Goal: Check status: Check status

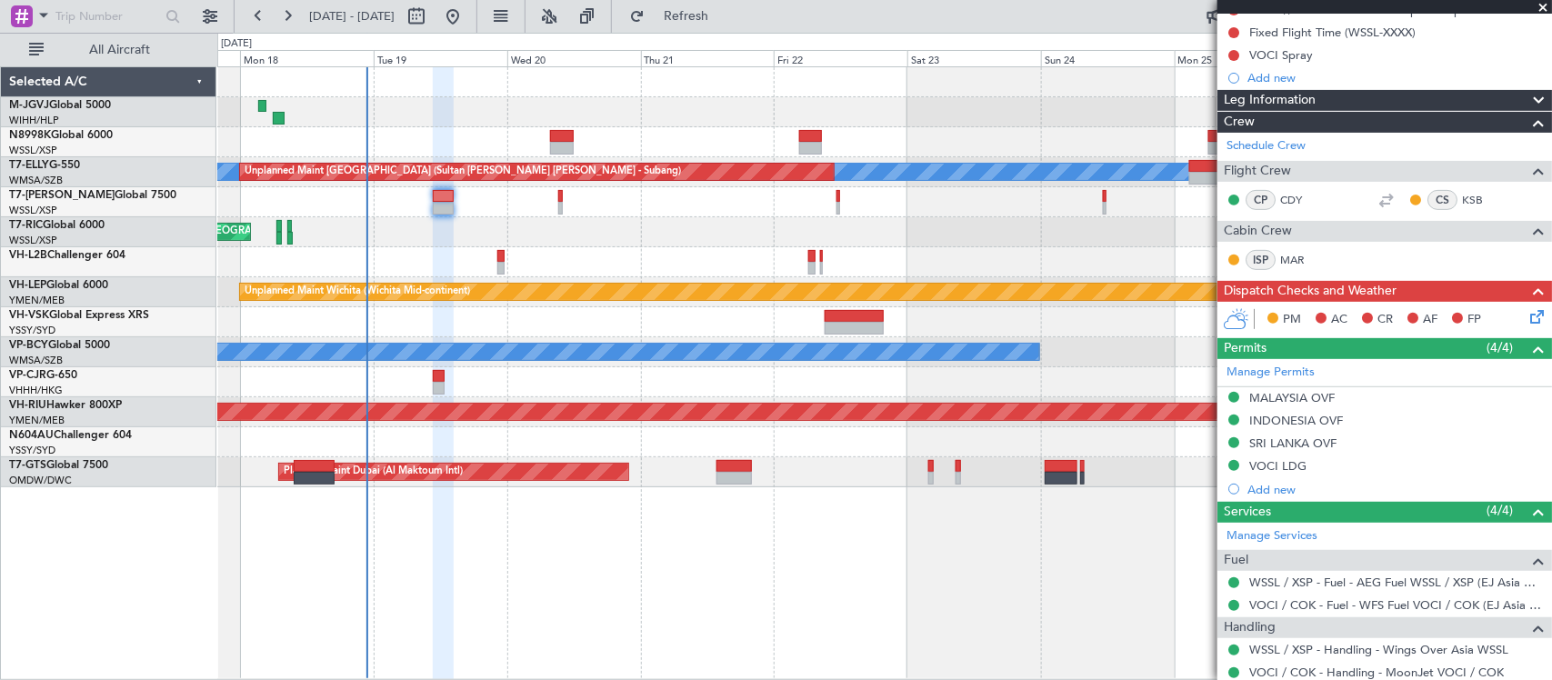
scroll to position [153, 0]
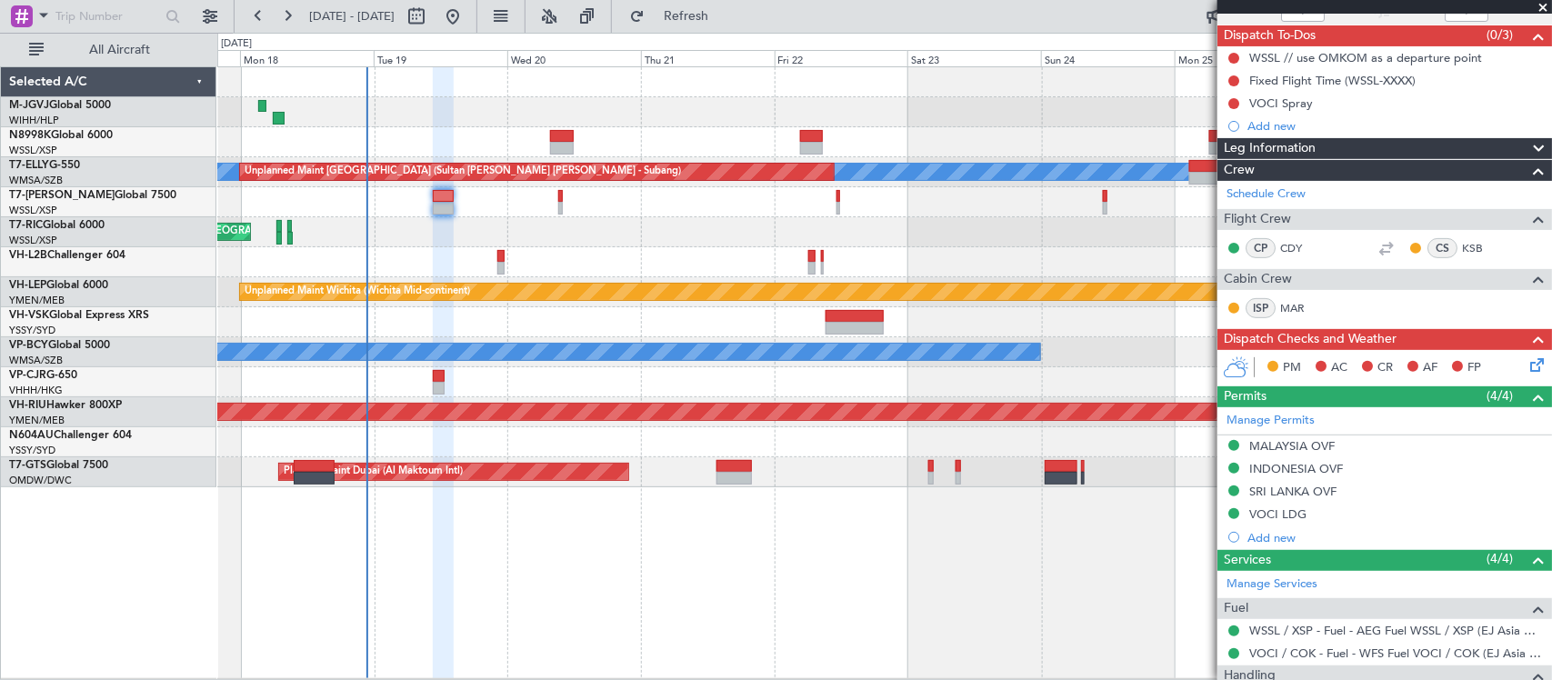
click at [889, 232] on div "Unplanned Maint [GEOGRAPHIC_DATA] (Seletar)" at bounding box center [884, 232] width 1334 height 30
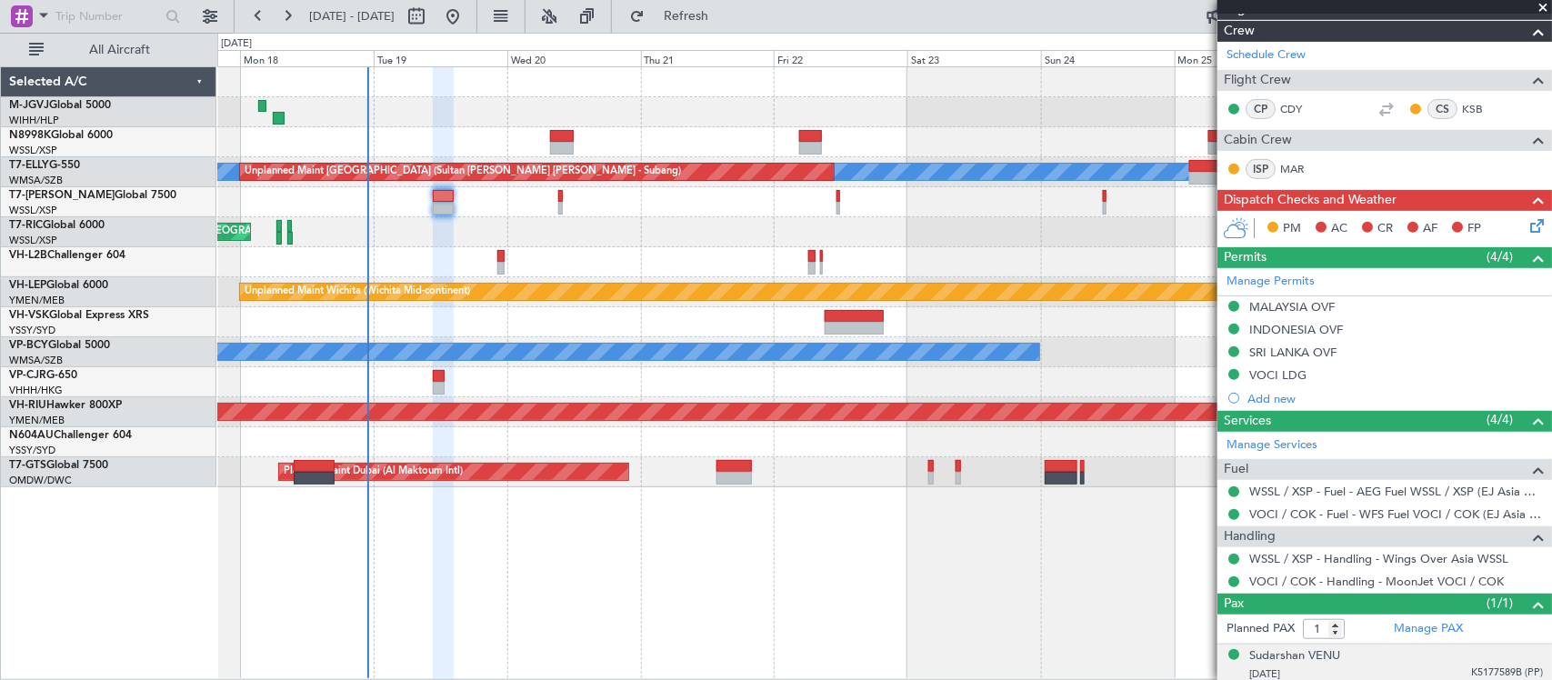
scroll to position [343, 0]
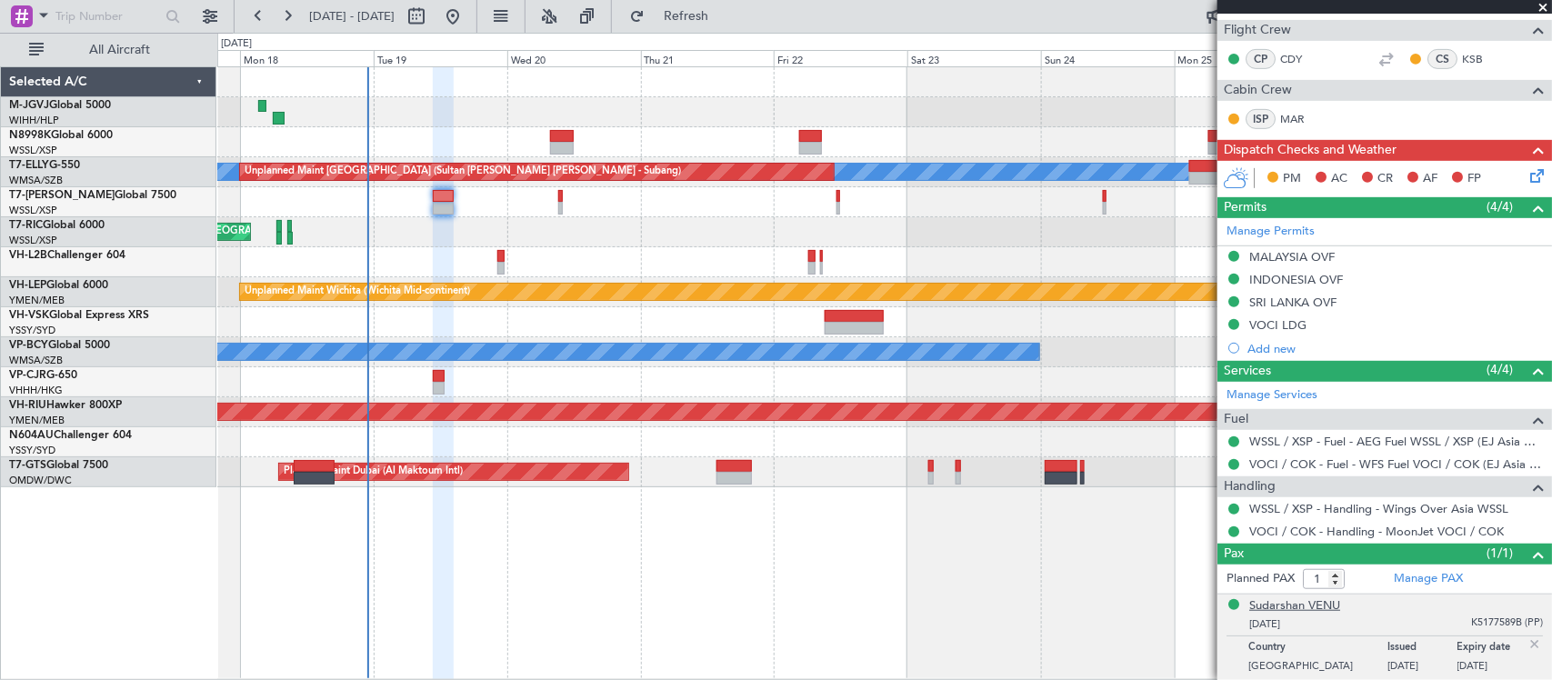
click at [1315, 610] on div "Sudarshan VENU" at bounding box center [1295, 607] width 91 height 18
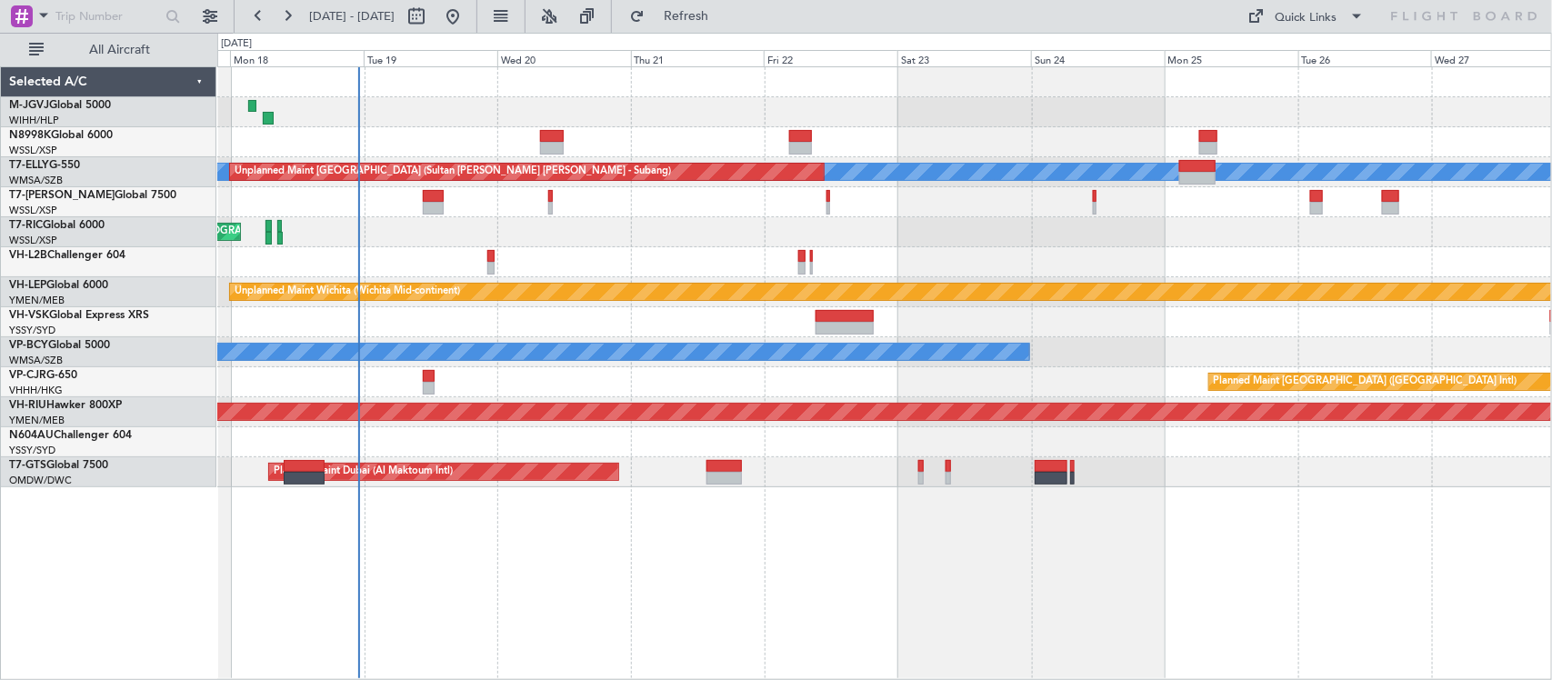
click at [697, 389] on div "Planned Maint [GEOGRAPHIC_DATA] ([GEOGRAPHIC_DATA] Intl)" at bounding box center [884, 382] width 1334 height 30
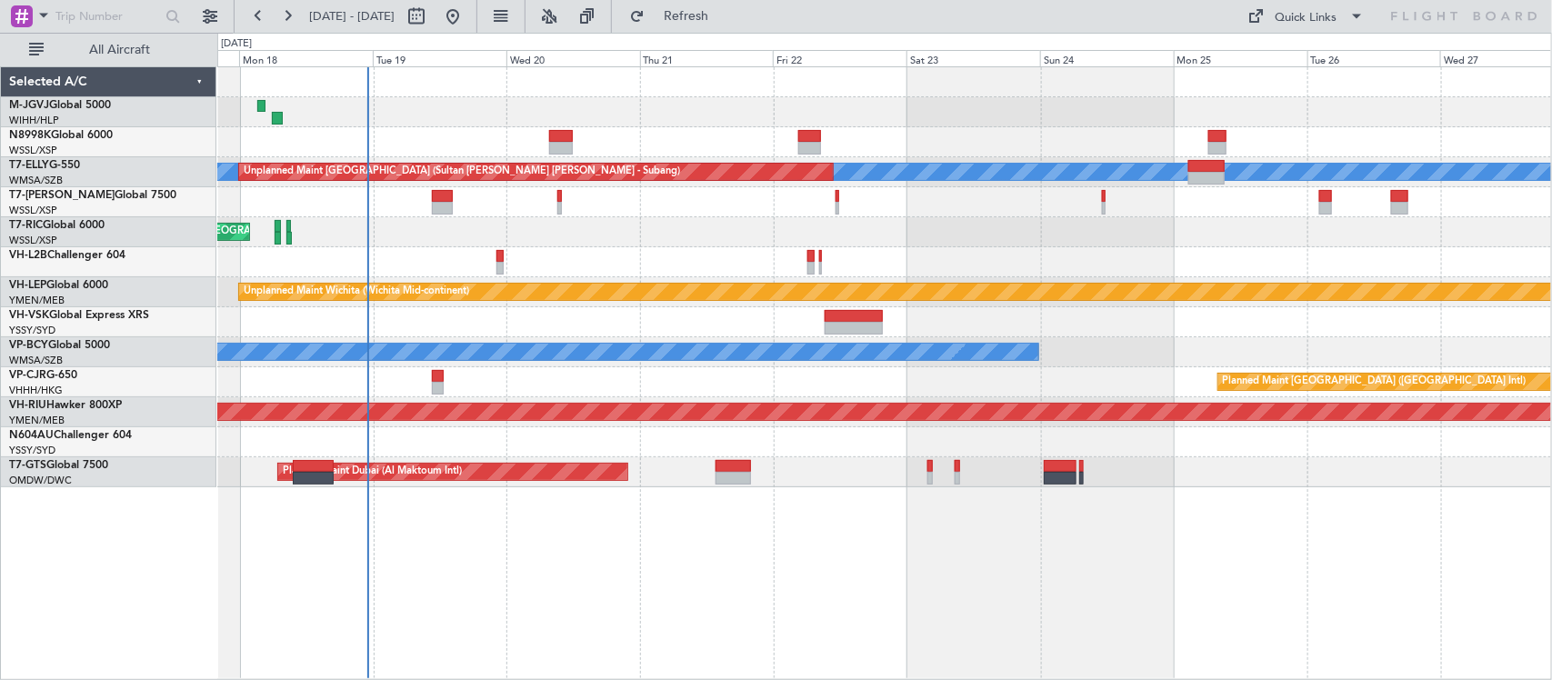
click at [1099, 329] on div "Planned Maint [GEOGRAPHIC_DATA] (Seletar) [PERSON_NAME] Unplanned Maint [GEOGRA…" at bounding box center [884, 277] width 1334 height 420
click at [979, 220] on div "Planned Maint [GEOGRAPHIC_DATA] (Seletar) [PERSON_NAME] Unplanned Maint [GEOGRA…" at bounding box center [884, 277] width 1334 height 420
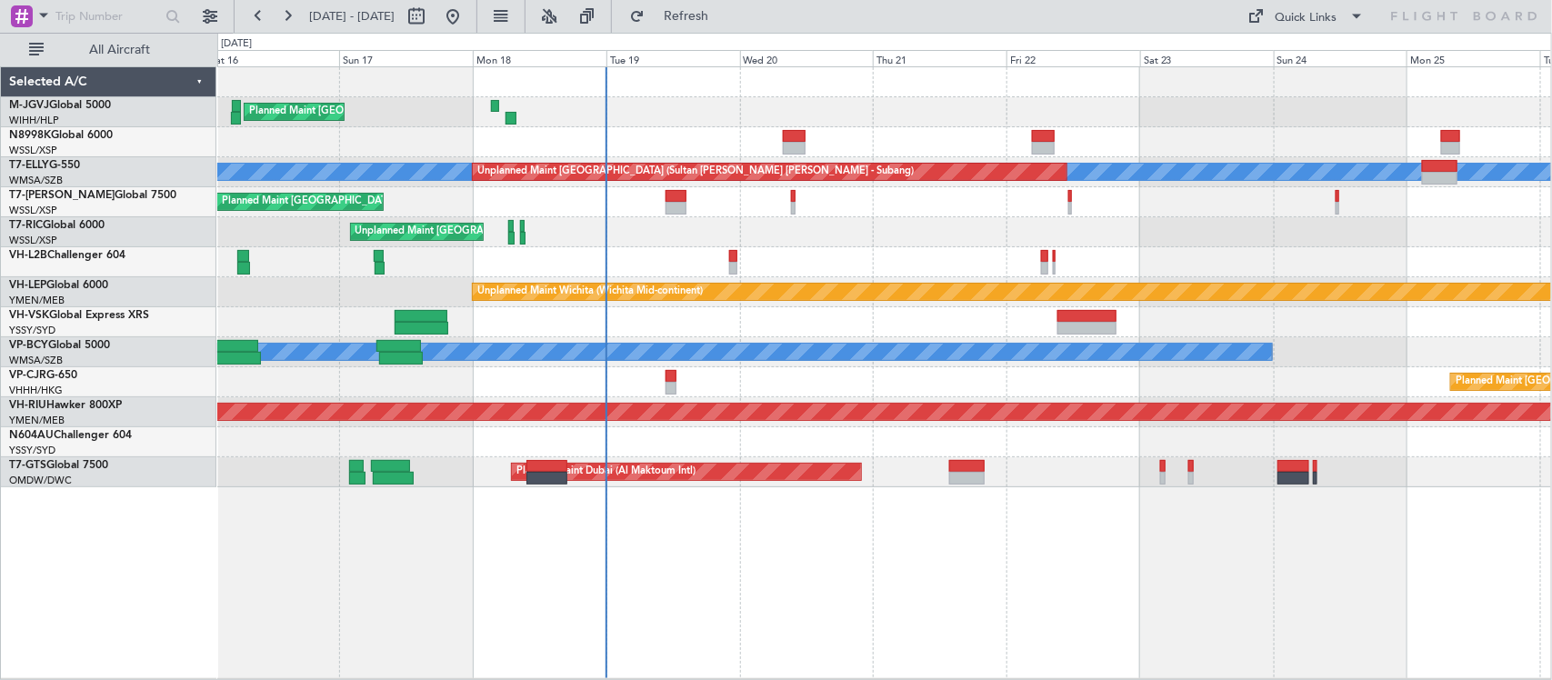
click at [838, 255] on div "Planned Maint [GEOGRAPHIC_DATA] (Seletar) [PERSON_NAME] Unplanned Maint [GEOGRA…" at bounding box center [884, 277] width 1334 height 420
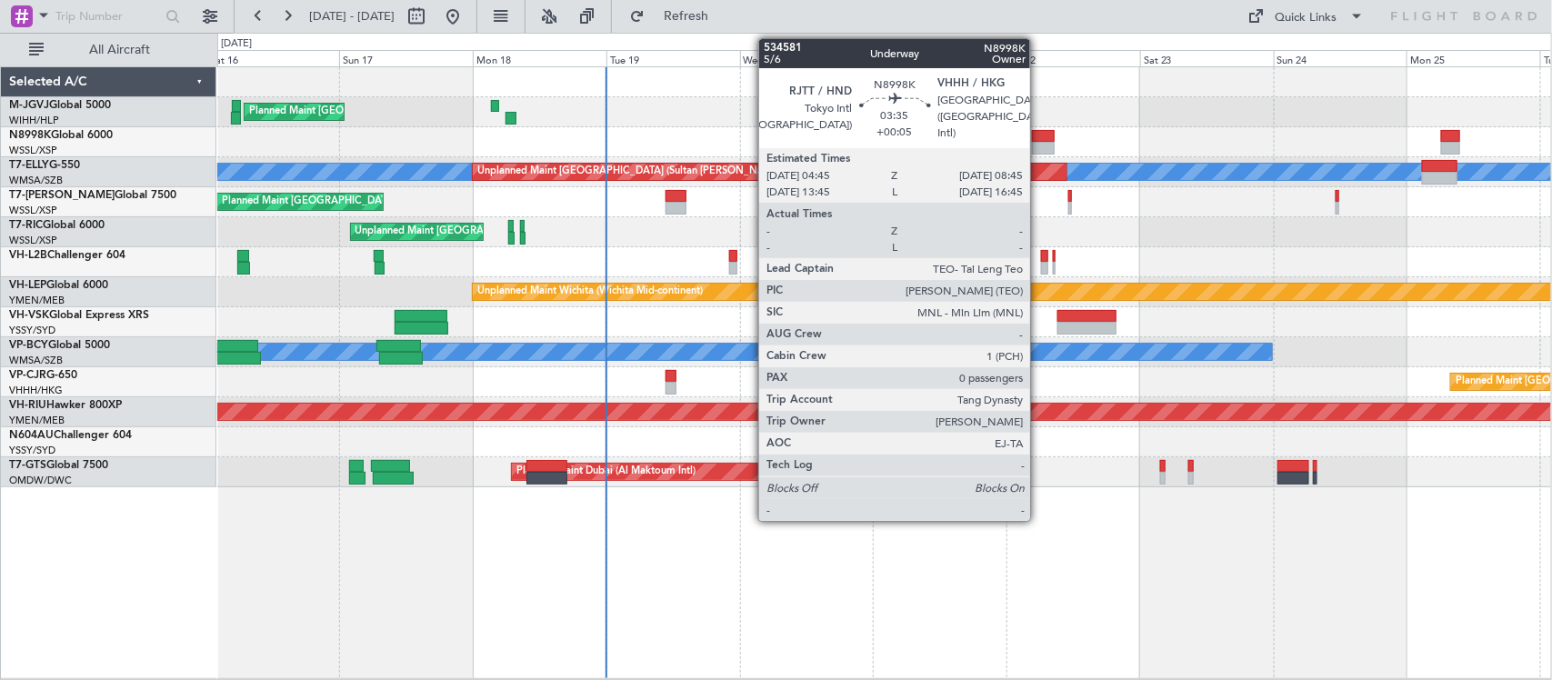
click at [1039, 146] on div at bounding box center [1043, 148] width 23 height 13
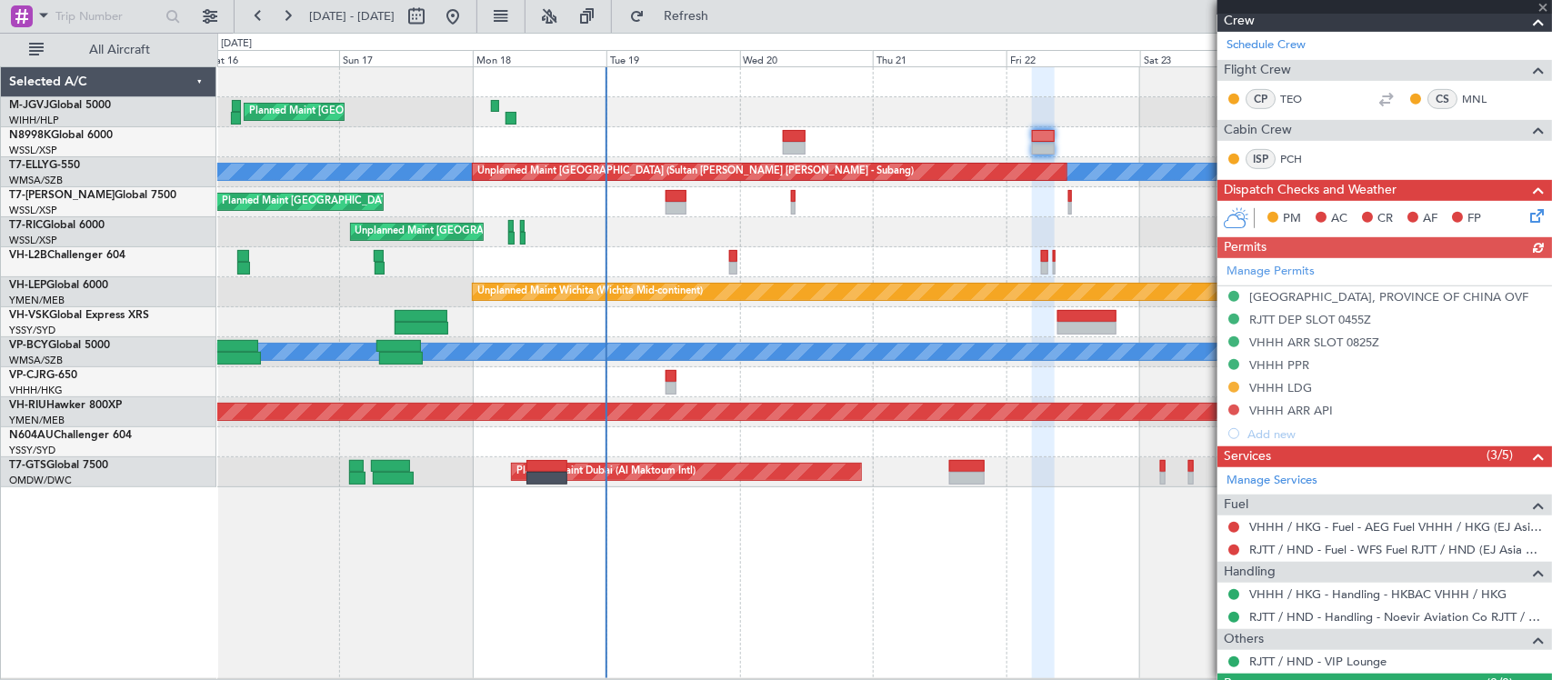
scroll to position [378, 0]
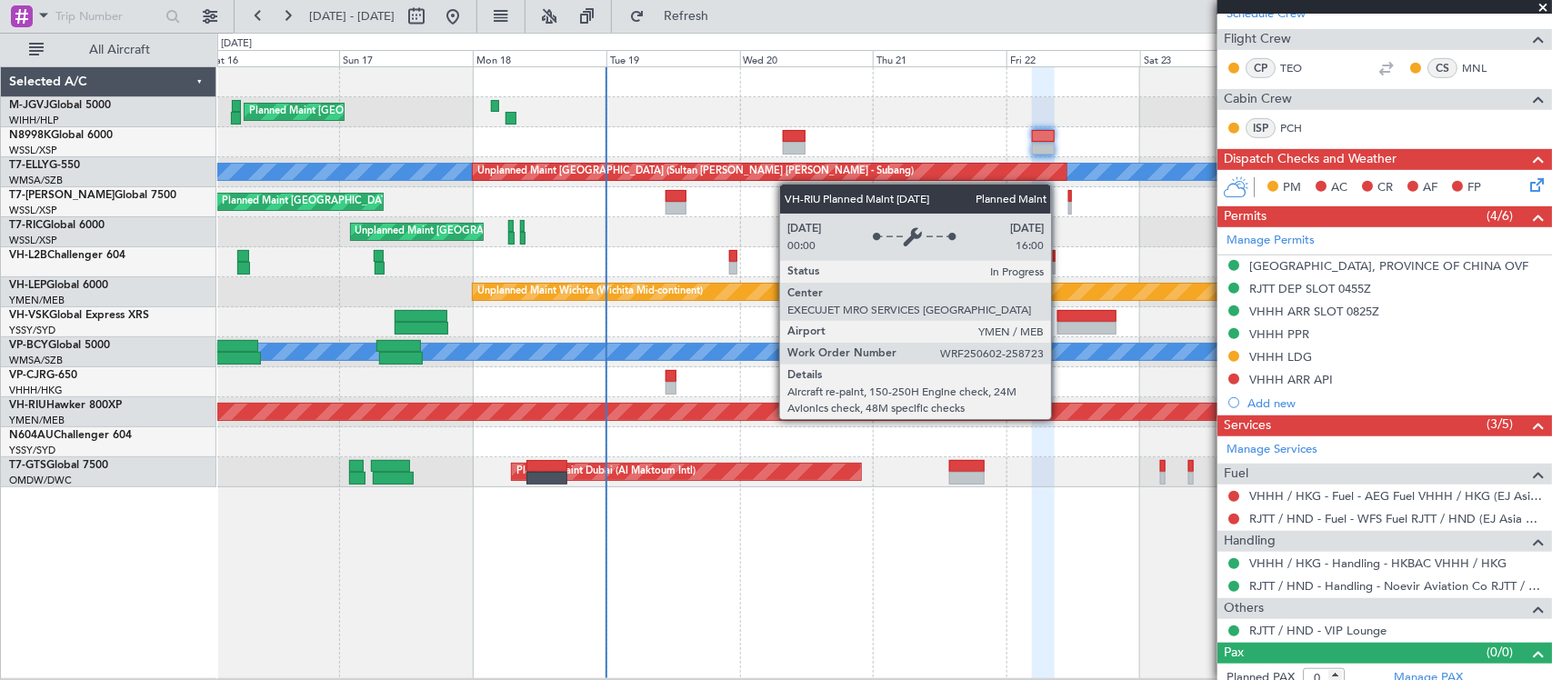
click at [1023, 392] on div "Planned Maint Singapore (Seletar) MEL Unplanned Maint Kuala Lumpur (Sultan Abdu…" at bounding box center [884, 277] width 1334 height 420
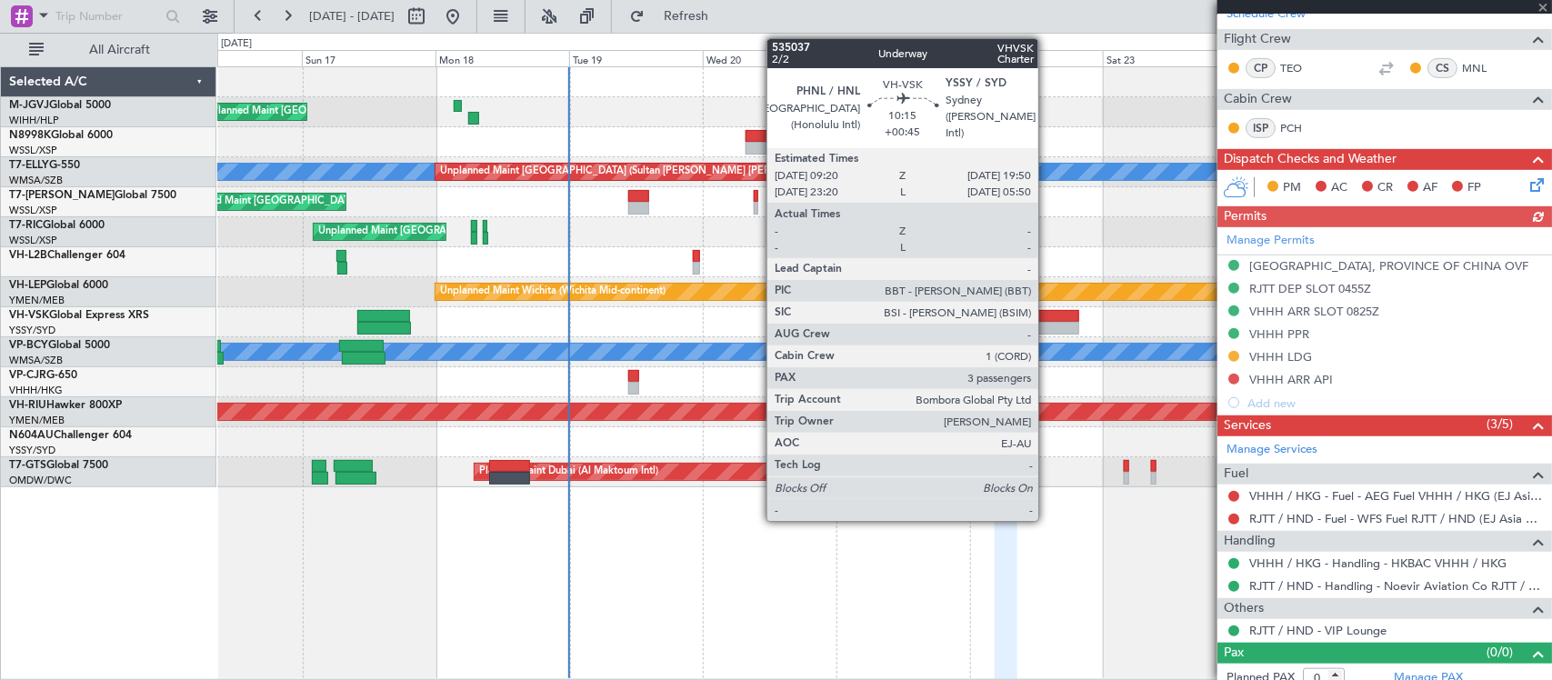
click at [1048, 324] on div at bounding box center [1049, 328] width 59 height 13
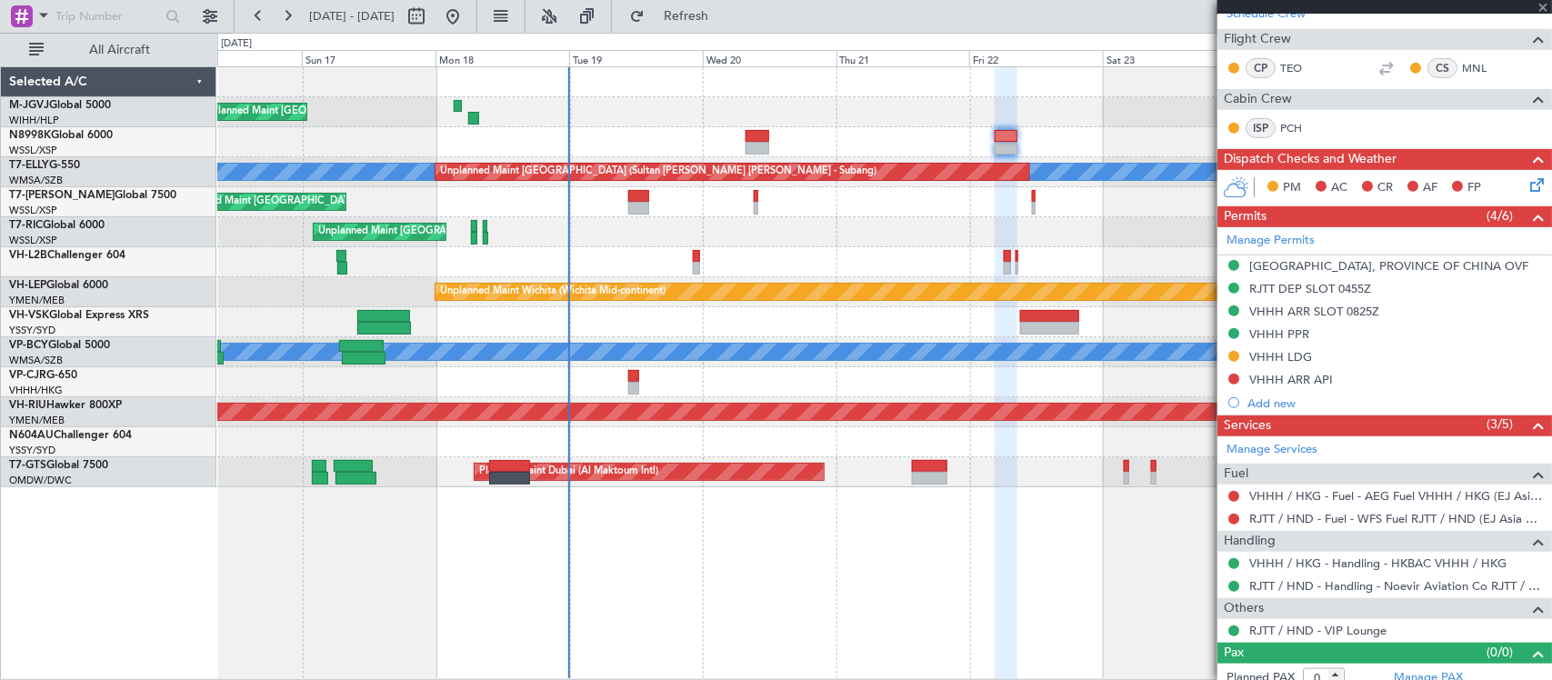
type input "+00:45"
type input "3"
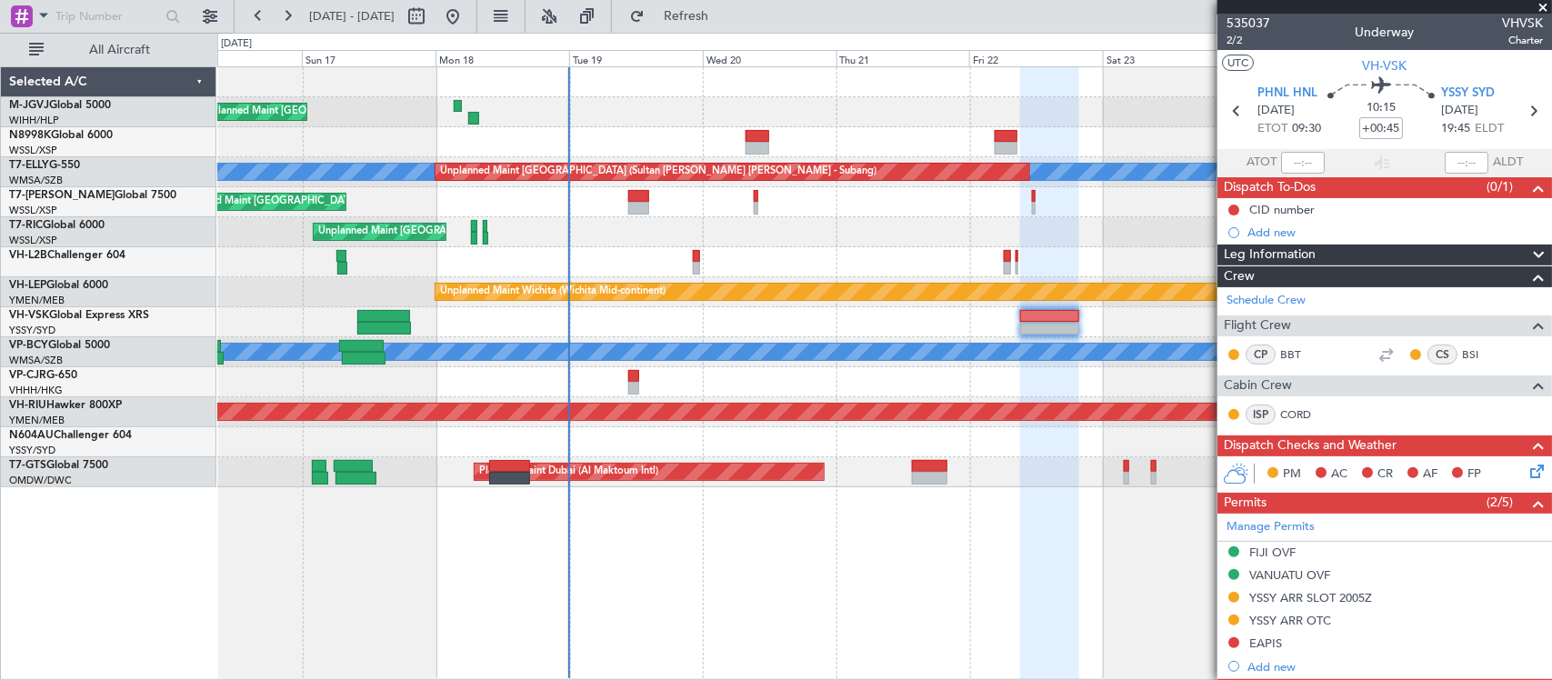
scroll to position [0, 0]
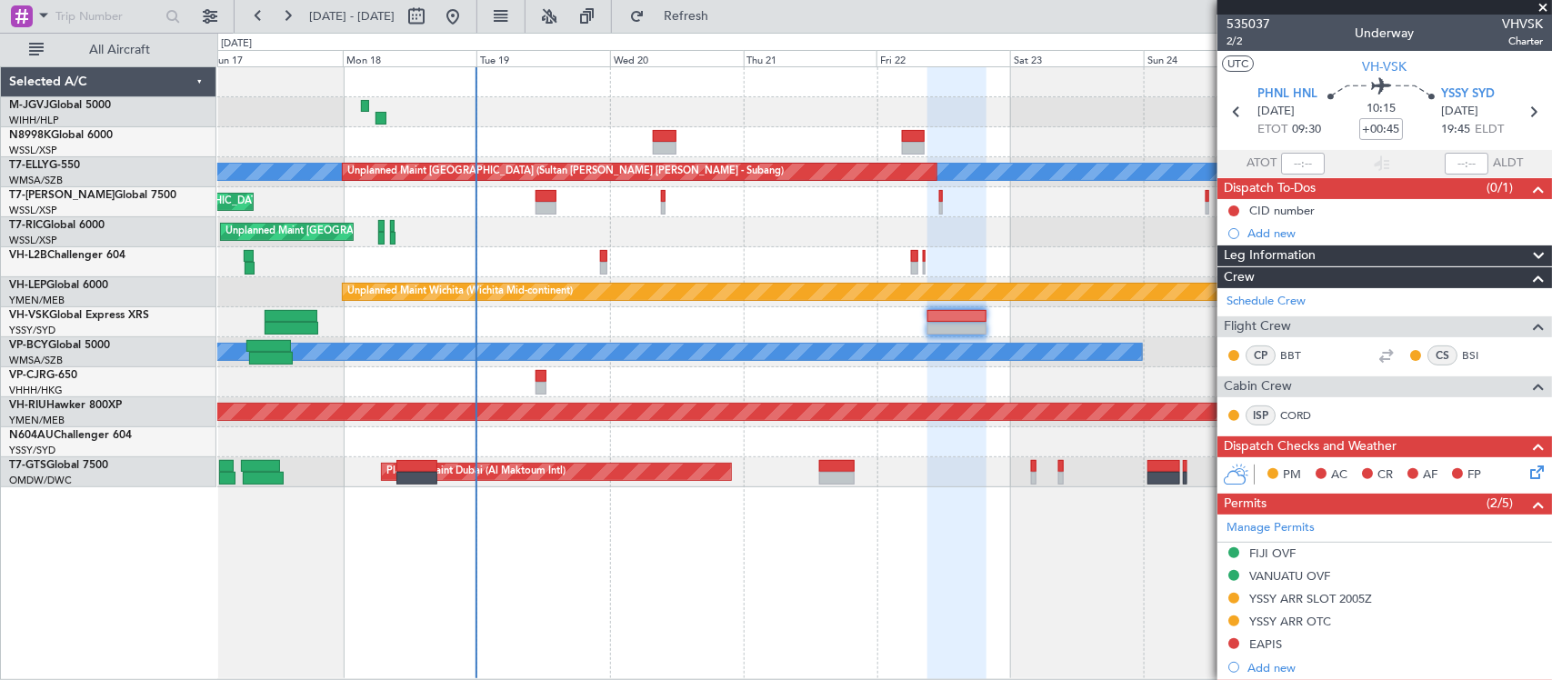
click at [847, 387] on div "Planned Maint Singapore (Seletar) MEL Unplanned Maint Kuala Lumpur (Sultan Abdu…" at bounding box center [884, 277] width 1334 height 420
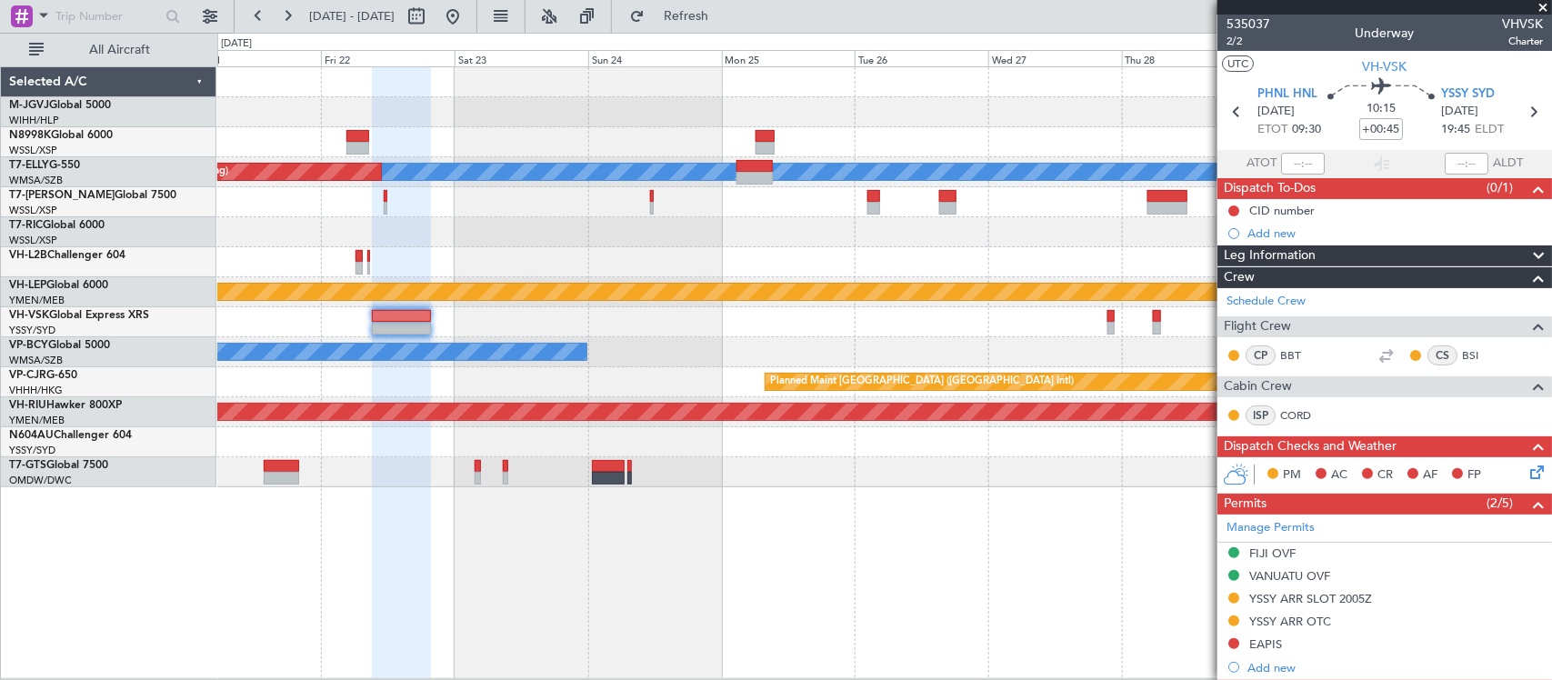
click at [732, 257] on div at bounding box center [884, 262] width 1334 height 30
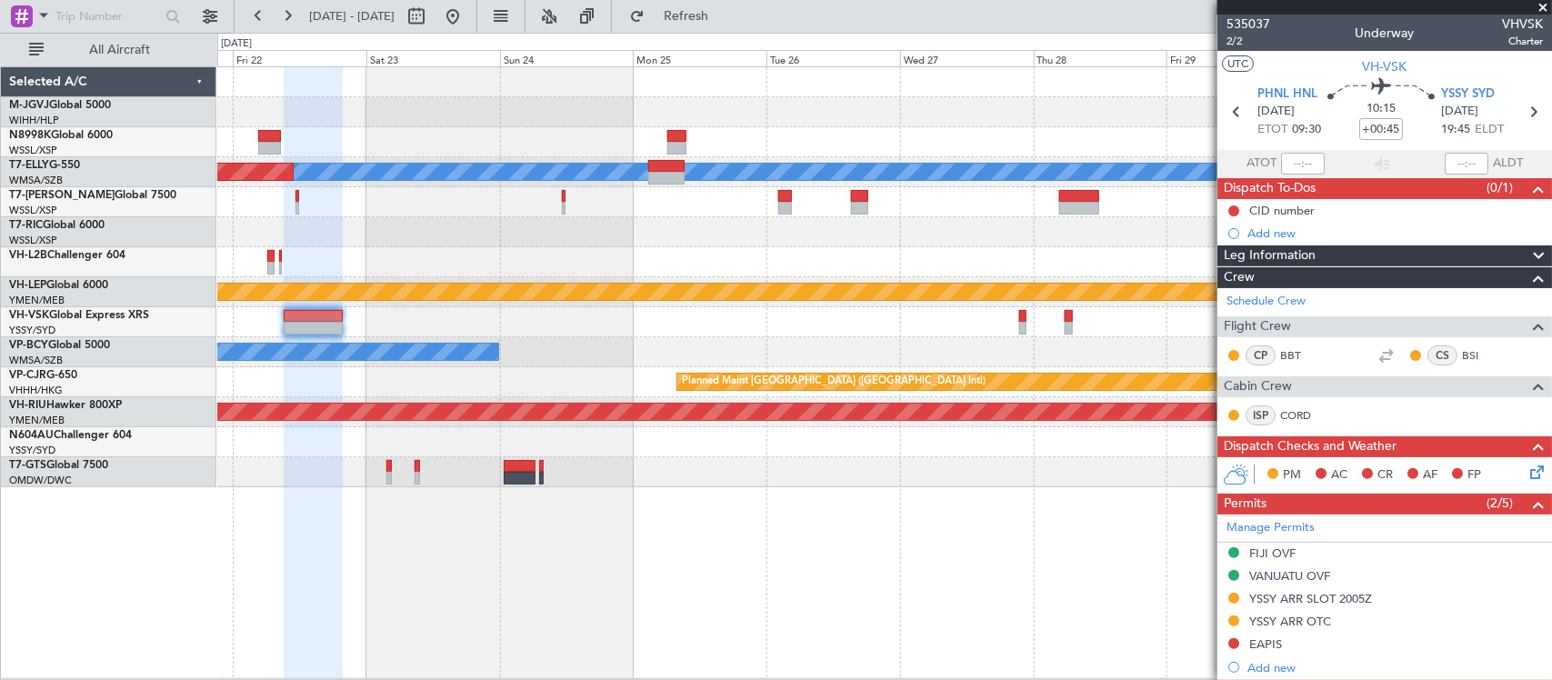
click at [1183, 247] on div "Planned Maint Singapore (Seletar) MEL Unplanned Maint Kuala Lumpur (Sultan Abdu…" at bounding box center [884, 277] width 1334 height 420
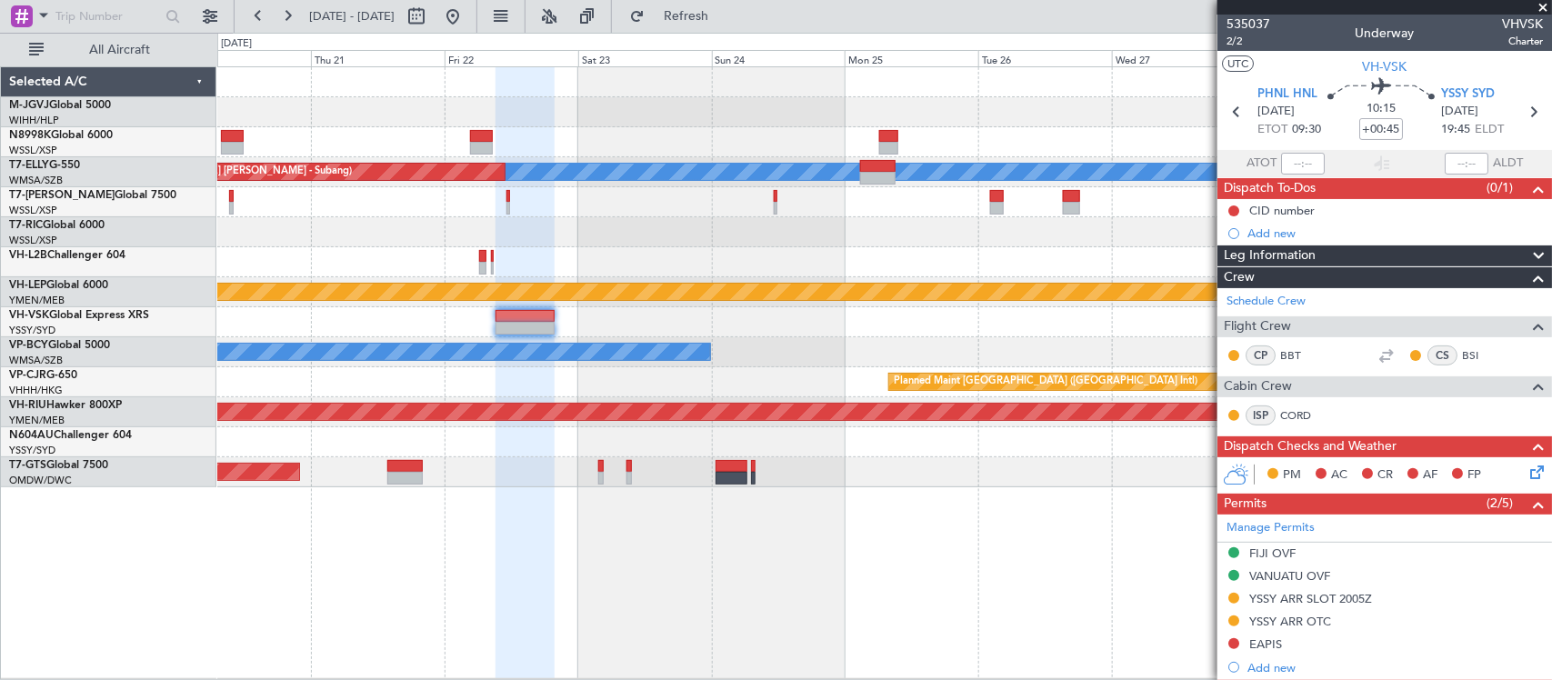
click at [951, 297] on div "Planned Maint Singapore (Seletar) MEL Unplanned Maint Kuala Lumpur (Sultan Abdu…" at bounding box center [884, 277] width 1334 height 420
